Goal: Contribute content: Add original content to the website for others to see

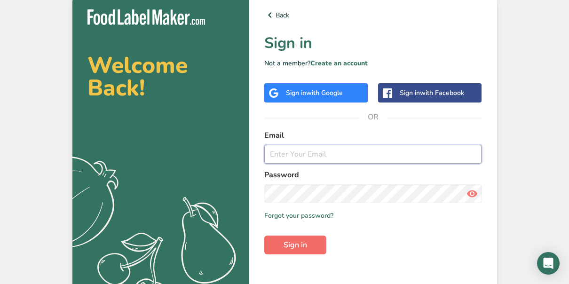
type input "[EMAIL_ADDRESS][DOMAIN_NAME]"
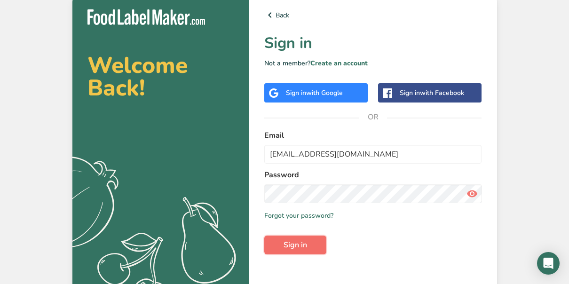
click at [306, 244] on span "Sign in" at bounding box center [296, 245] width 24 height 11
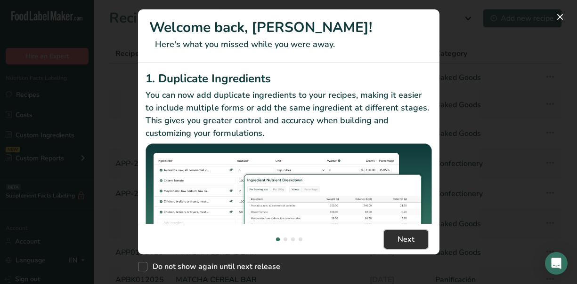
click at [407, 240] on span "Next" at bounding box center [405, 239] width 17 height 11
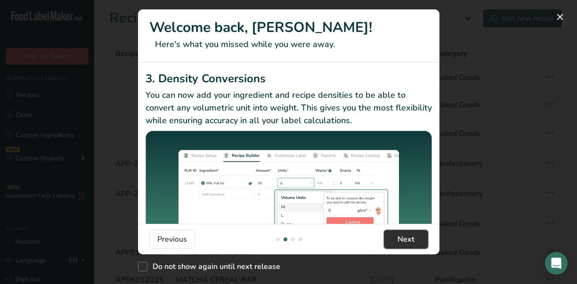
click at [407, 240] on span "Next" at bounding box center [405, 239] width 17 height 11
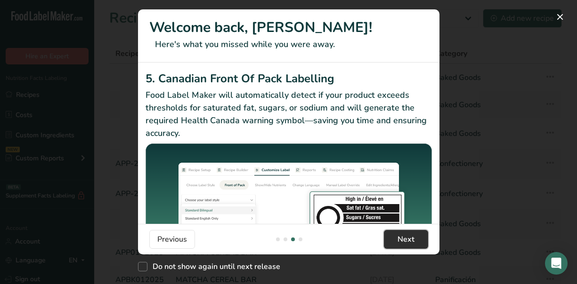
click at [407, 240] on span "Next" at bounding box center [405, 239] width 17 height 11
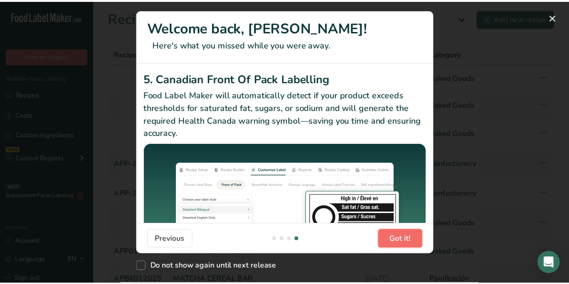
scroll to position [0, 904]
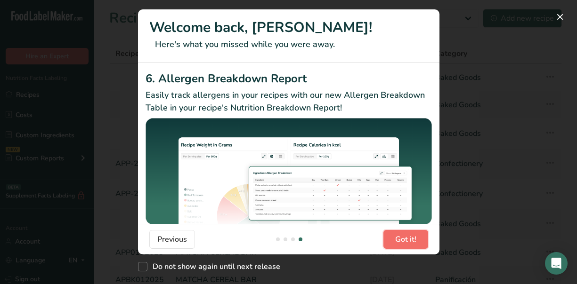
click at [407, 240] on span "Got it!" at bounding box center [405, 239] width 21 height 11
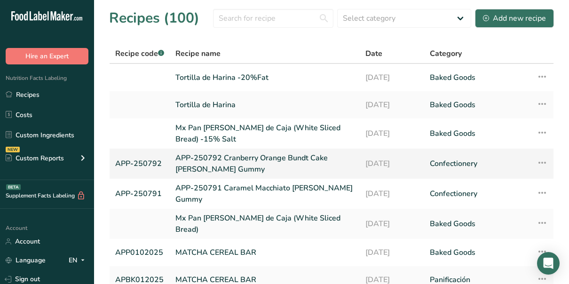
click at [144, 161] on link "APP-250792" at bounding box center [139, 163] width 49 height 23
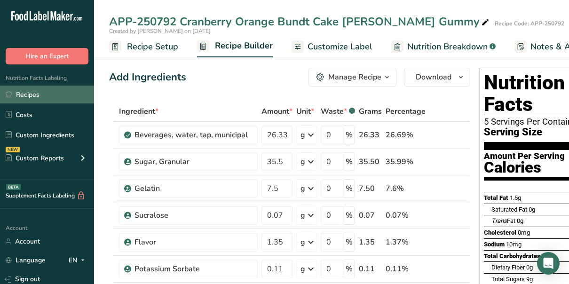
click at [30, 92] on link "Recipes" at bounding box center [47, 95] width 94 height 18
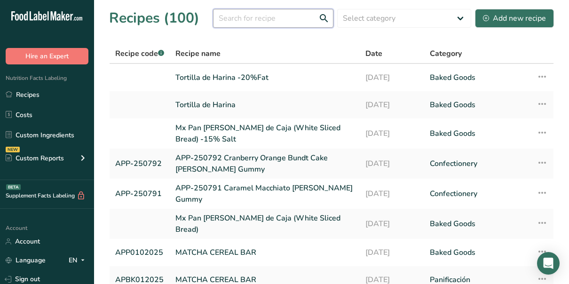
click at [259, 18] on input "text" at bounding box center [273, 18] width 120 height 19
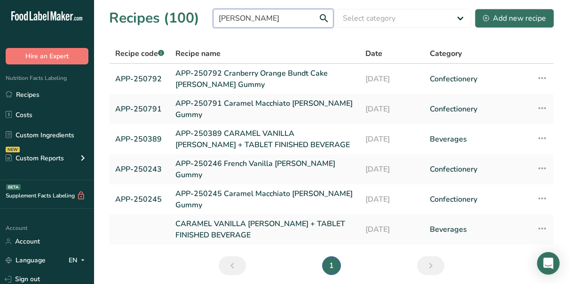
type input "[PERSON_NAME]"
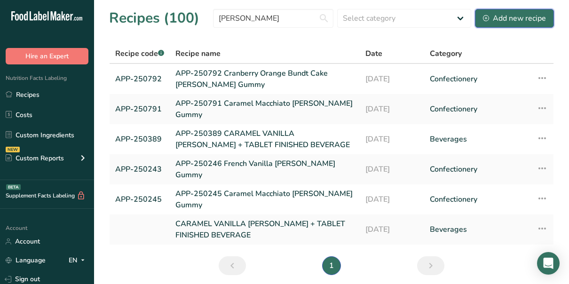
click at [523, 16] on div "Add new recipe" at bounding box center [514, 18] width 63 height 11
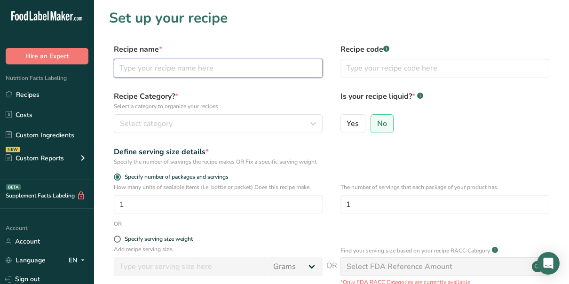
click at [180, 71] on input "text" at bounding box center [218, 68] width 209 height 19
type input "c"
type input "Coffee [PERSON_NAME] Concentrate"
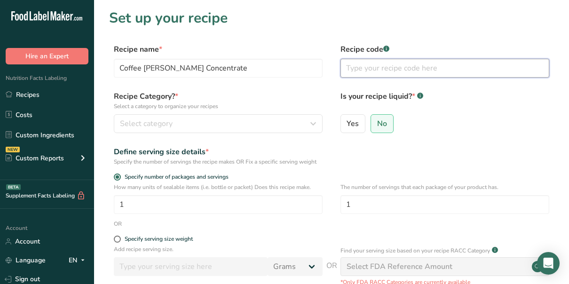
click at [383, 72] on input "text" at bounding box center [445, 68] width 209 height 19
type input "APP-250253"
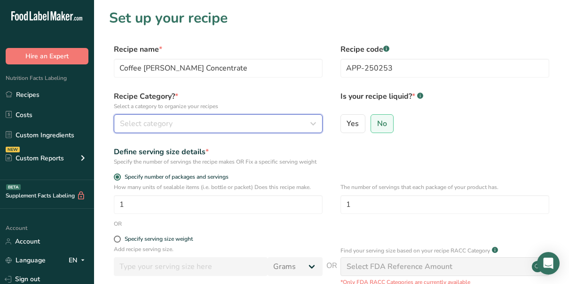
click at [160, 123] on span "Select category" at bounding box center [146, 123] width 53 height 11
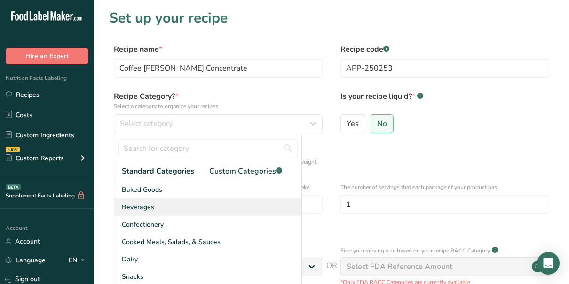
click at [144, 209] on span "Beverages" at bounding box center [138, 207] width 32 height 10
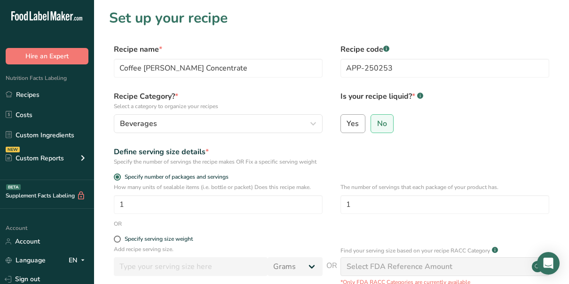
click at [358, 127] on span "Yes" at bounding box center [353, 123] width 12 height 9
click at [347, 127] on input "Yes" at bounding box center [344, 123] width 6 height 6
radio input "true"
radio input "false"
select select "22"
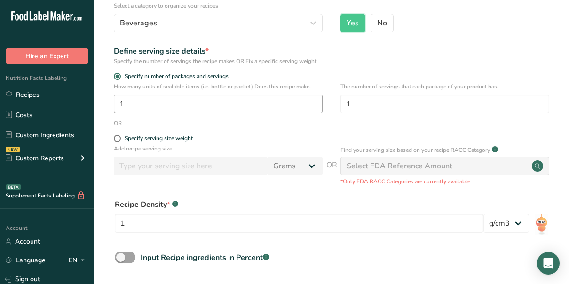
scroll to position [101, 0]
click at [119, 138] on span at bounding box center [117, 138] width 7 height 7
click at [119, 138] on input "Specify serving size weight" at bounding box center [117, 138] width 6 height 6
radio input "true"
radio input "false"
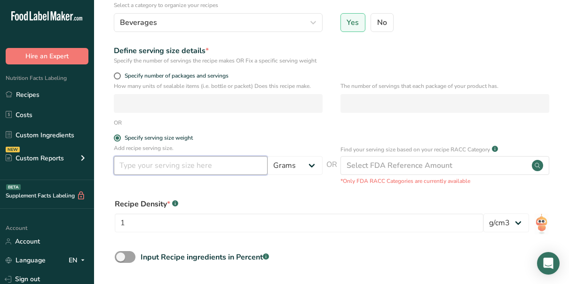
click at [191, 170] on input "number" at bounding box center [191, 165] width 154 height 19
